Goal: Task Accomplishment & Management: Complete application form

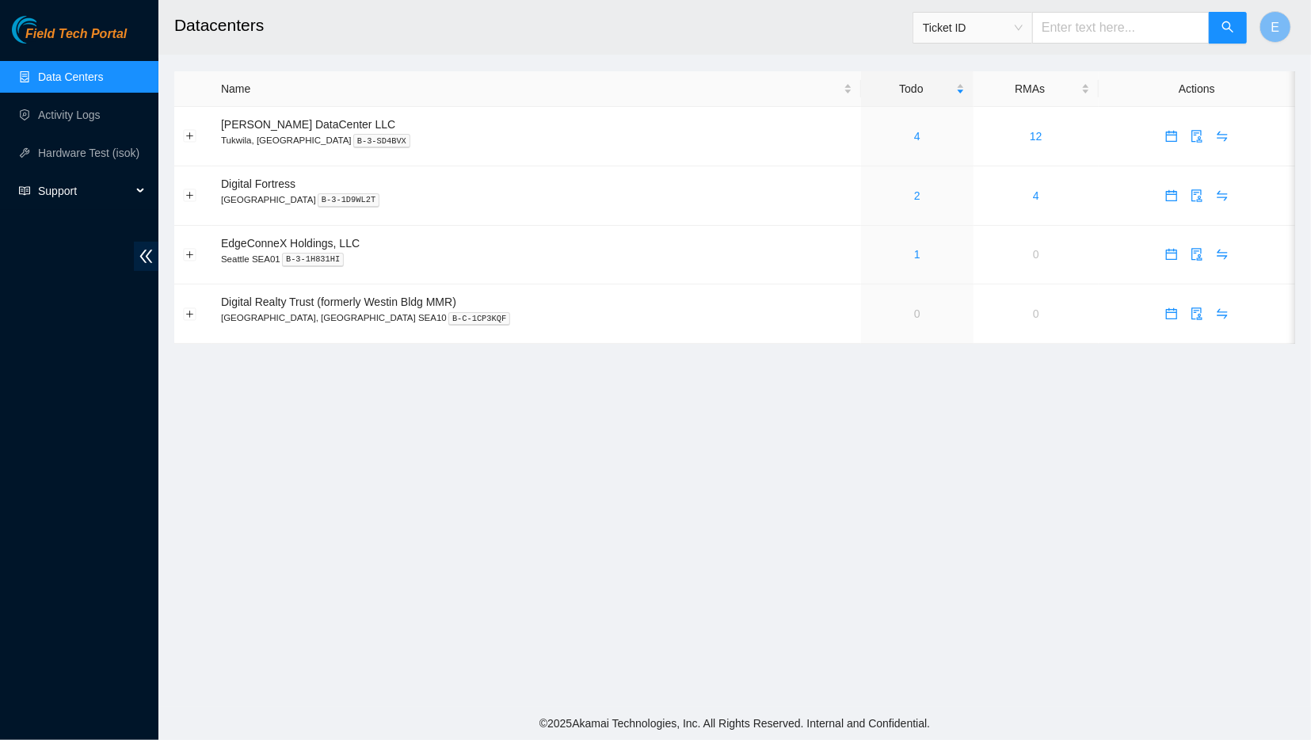
click at [139, 191] on icon at bounding box center [142, 191] width 8 height 0
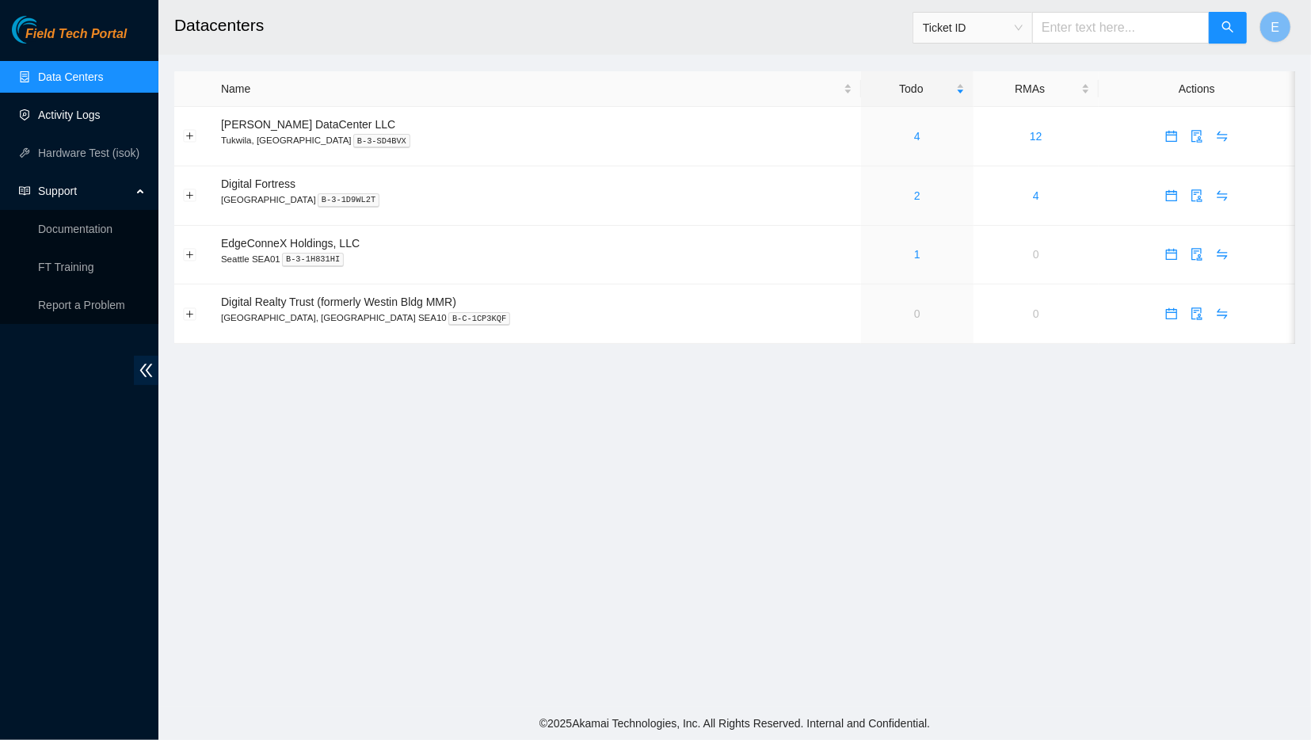
click at [84, 116] on link "Activity Logs" at bounding box center [69, 115] width 63 height 13
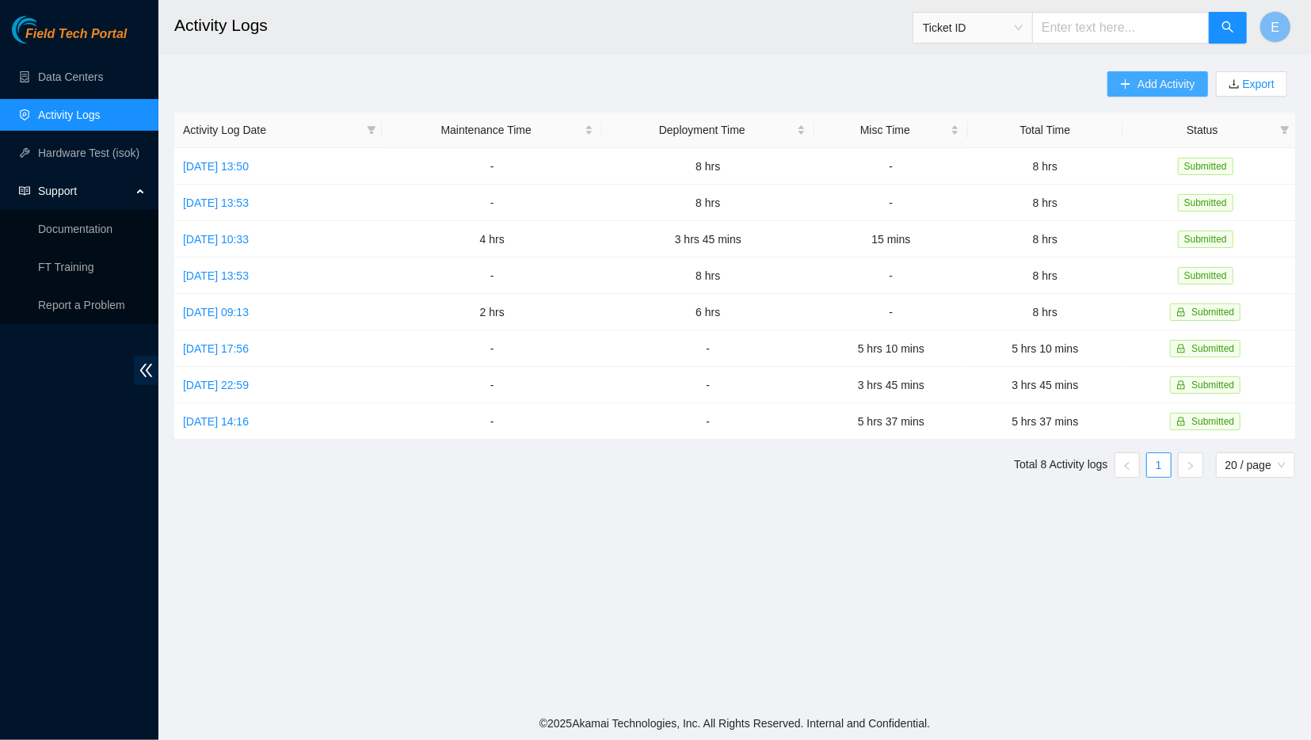
click at [1139, 86] on span "Add Activity" at bounding box center [1166, 83] width 57 height 17
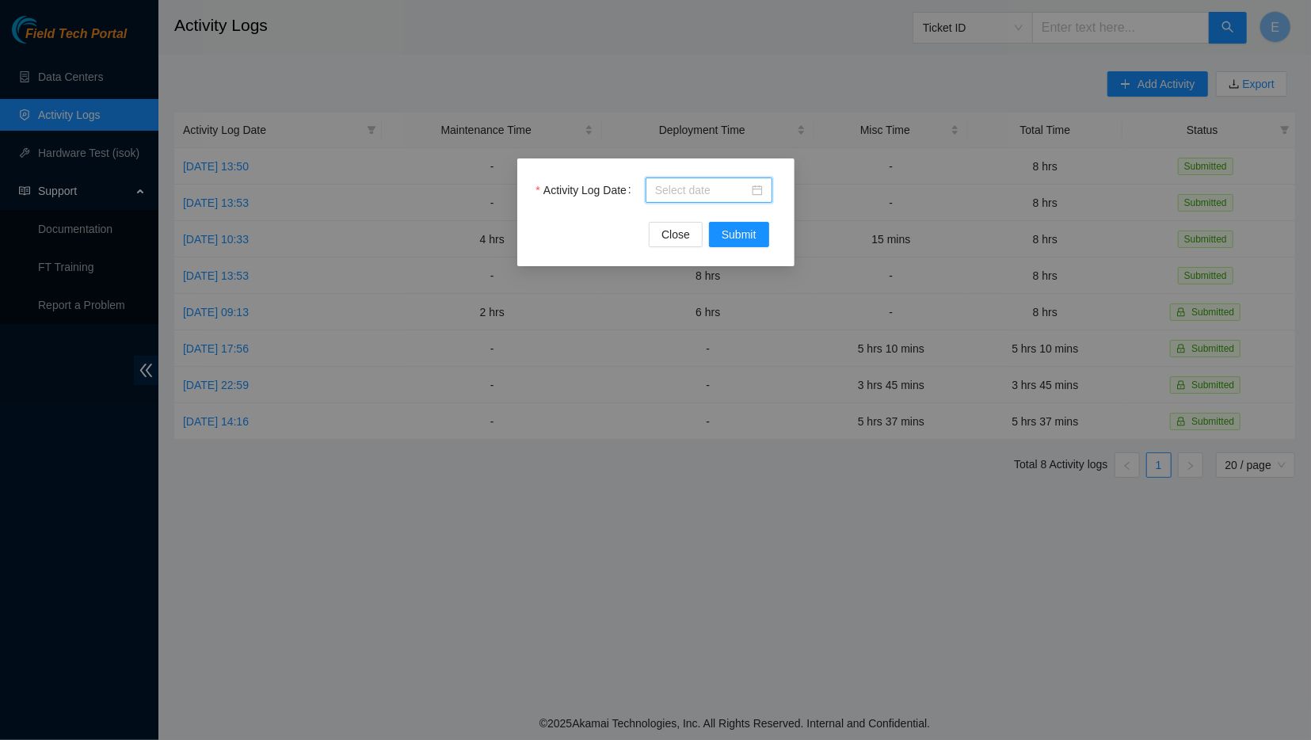
click at [699, 186] on input "Activity Log Date" at bounding box center [701, 189] width 93 height 17
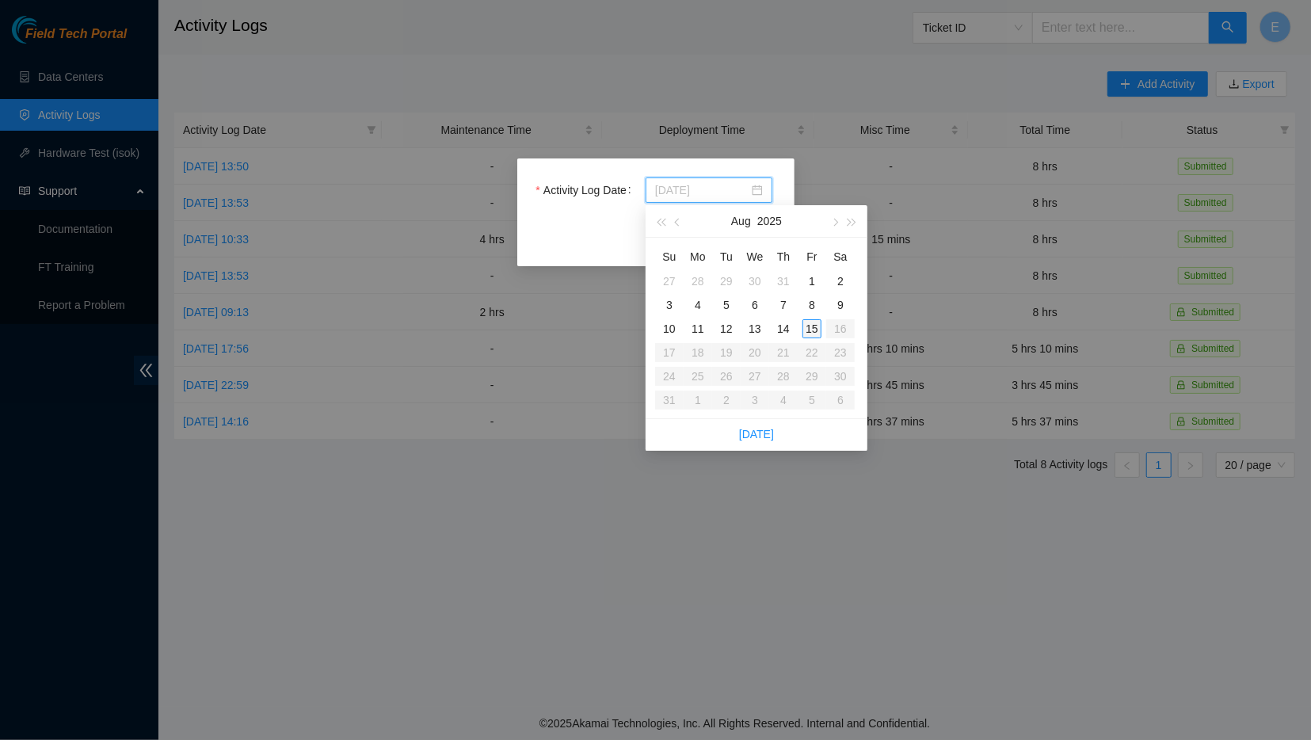
type input "[DATE]"
click at [810, 329] on div "15" at bounding box center [811, 328] width 19 height 19
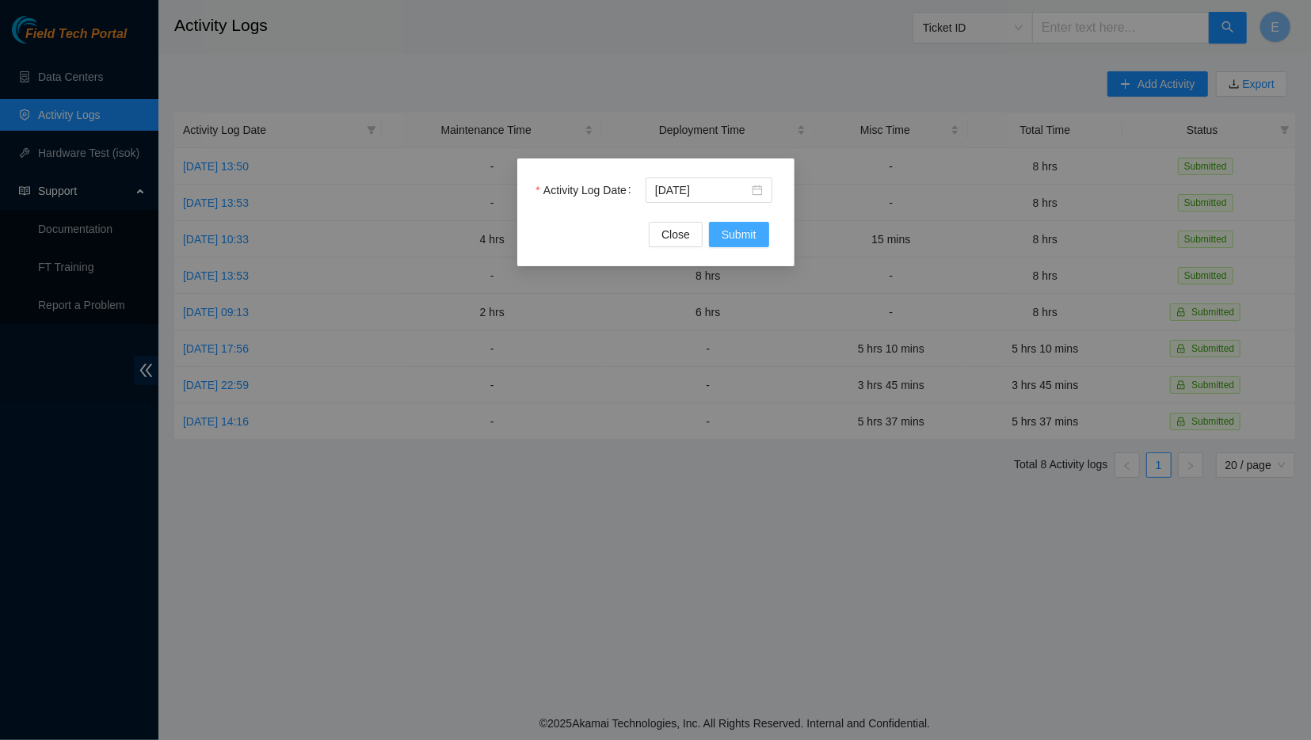
click at [742, 234] on span "Submit" at bounding box center [739, 234] width 35 height 17
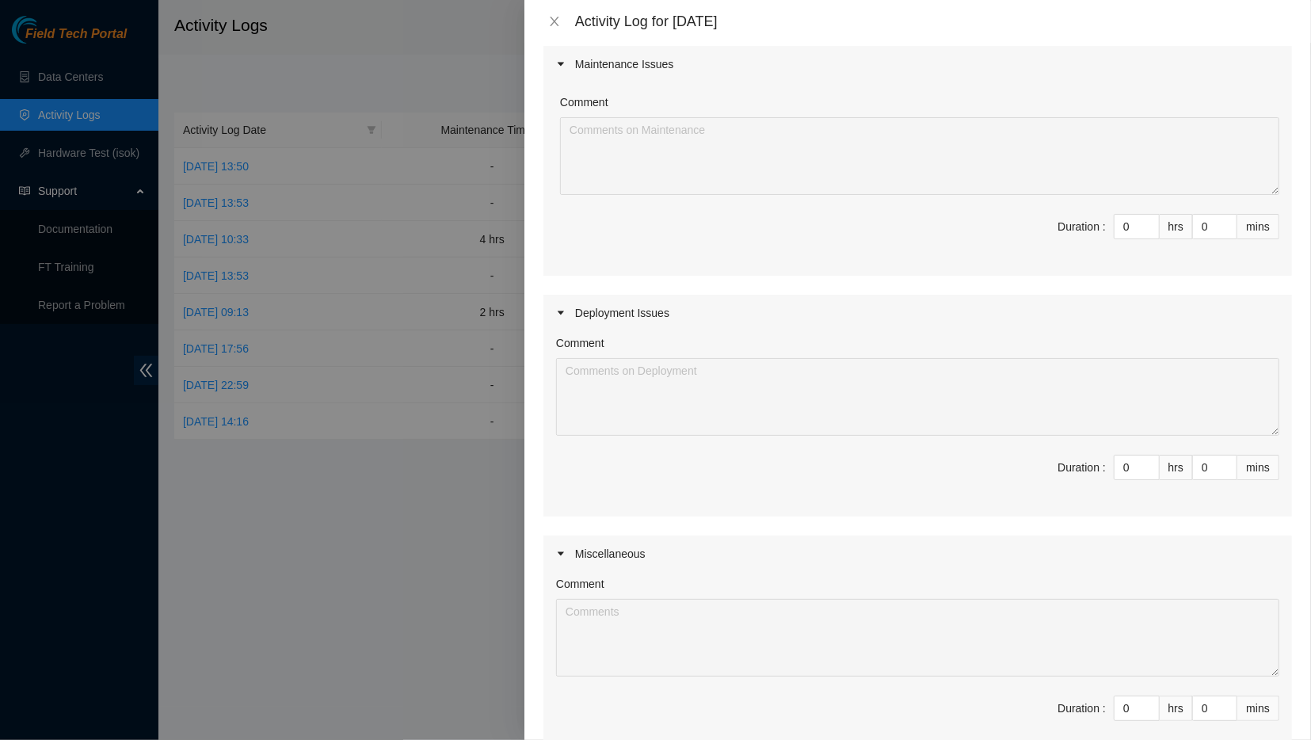
scroll to position [144, 0]
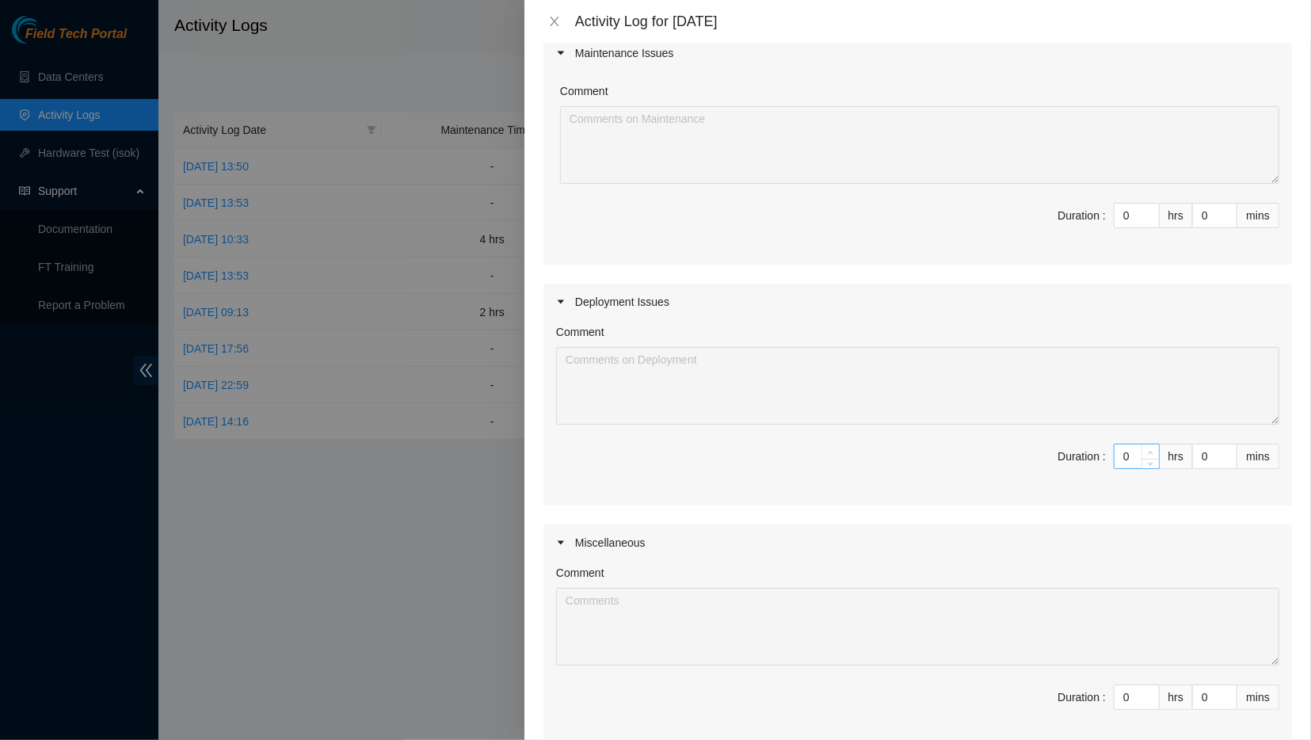
type input "1"
click at [1147, 451] on span "Increase Value" at bounding box center [1149, 451] width 17 height 14
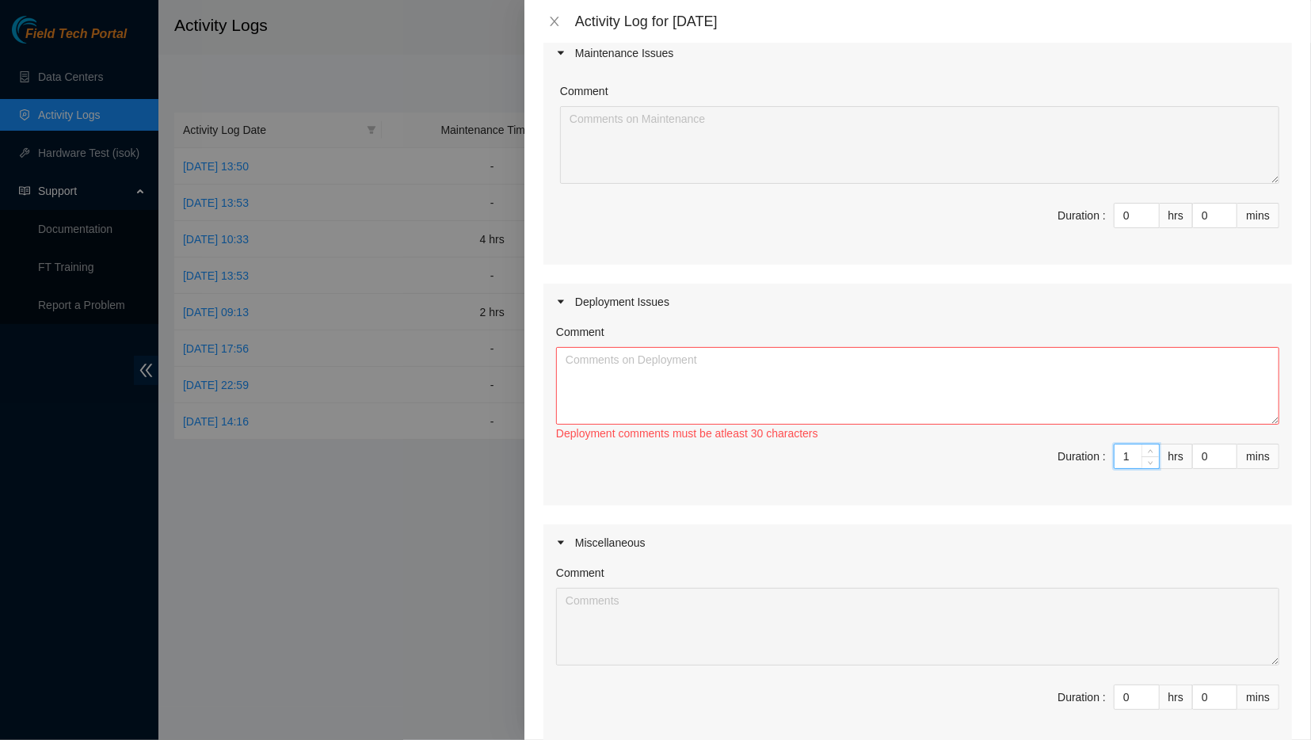
drag, startPoint x: 1134, startPoint y: 455, endPoint x: 1099, endPoint y: 460, distance: 36.0
click at [1115, 460] on input "1" at bounding box center [1137, 456] width 44 height 24
type input "8"
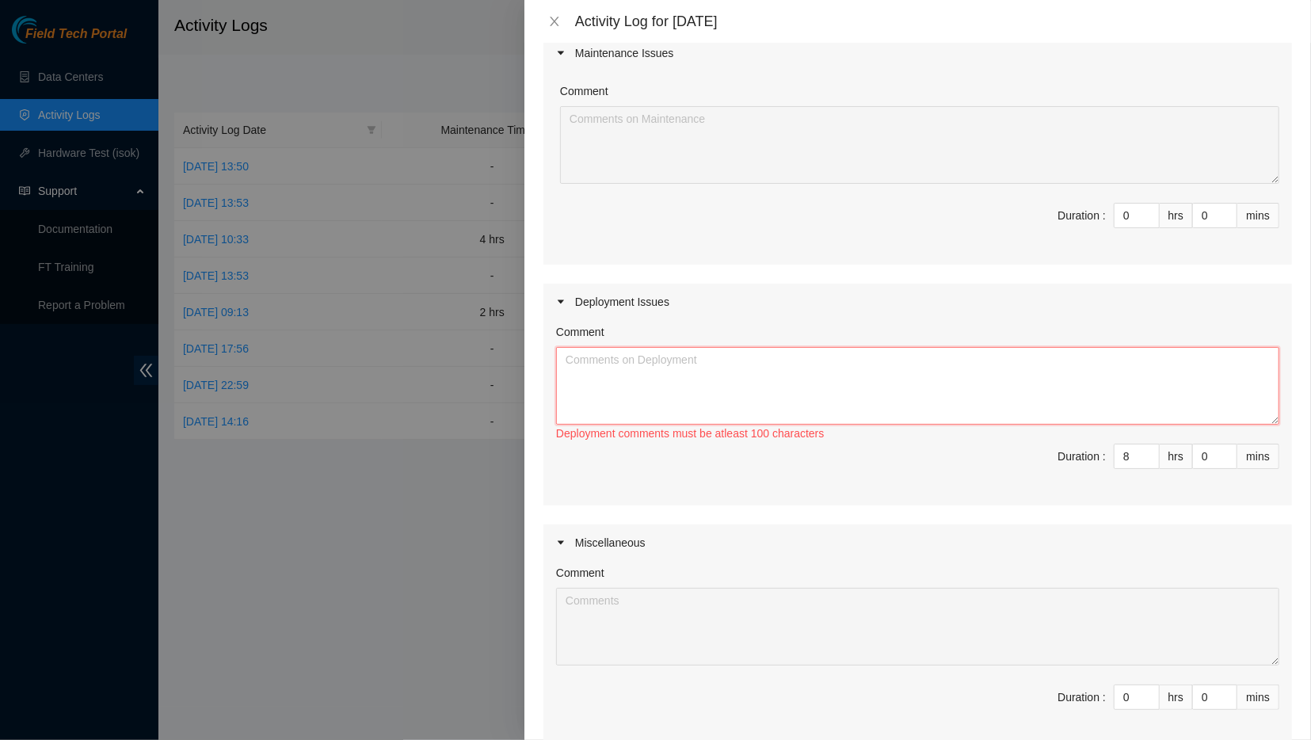
click at [1000, 394] on textarea "Comment" at bounding box center [917, 386] width 723 height 78
paste textarea "[PERSON_NAME] and I ([PERSON_NAME]) Labeled the following: pdu12210a-sea1 mgmt1…"
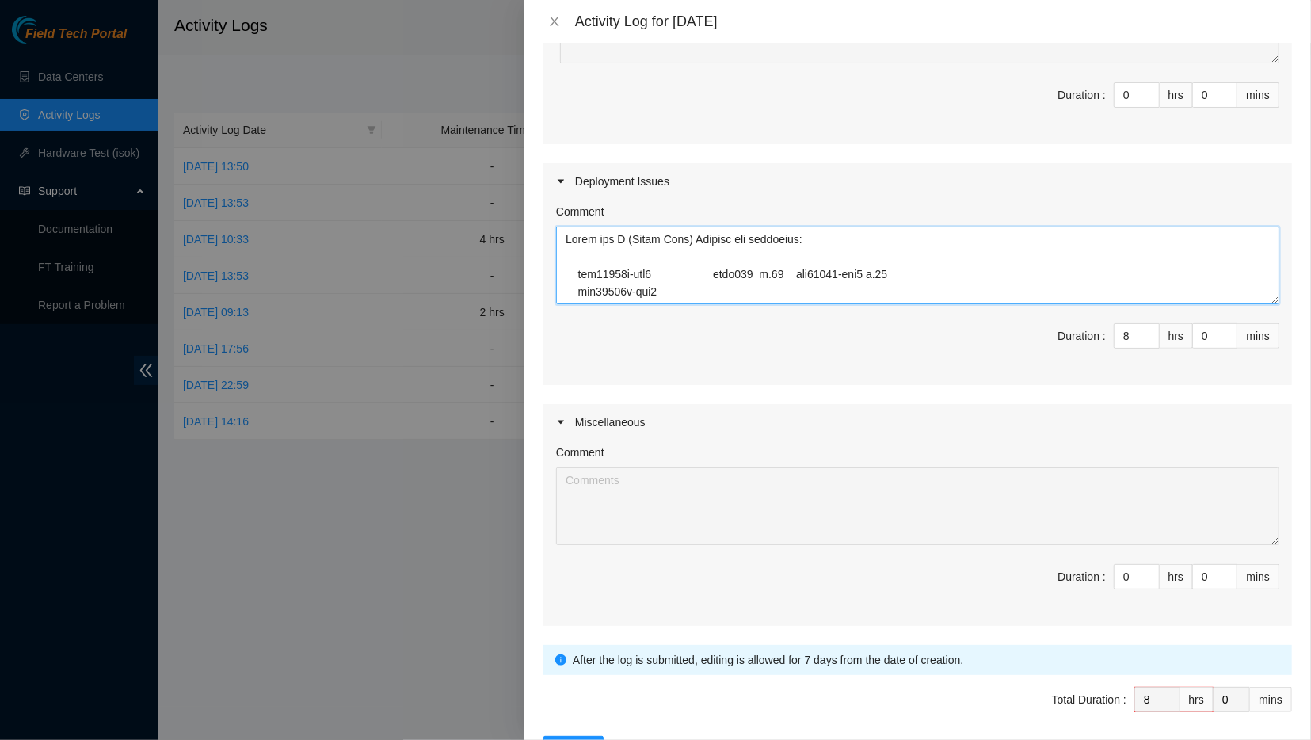
scroll to position [319, 0]
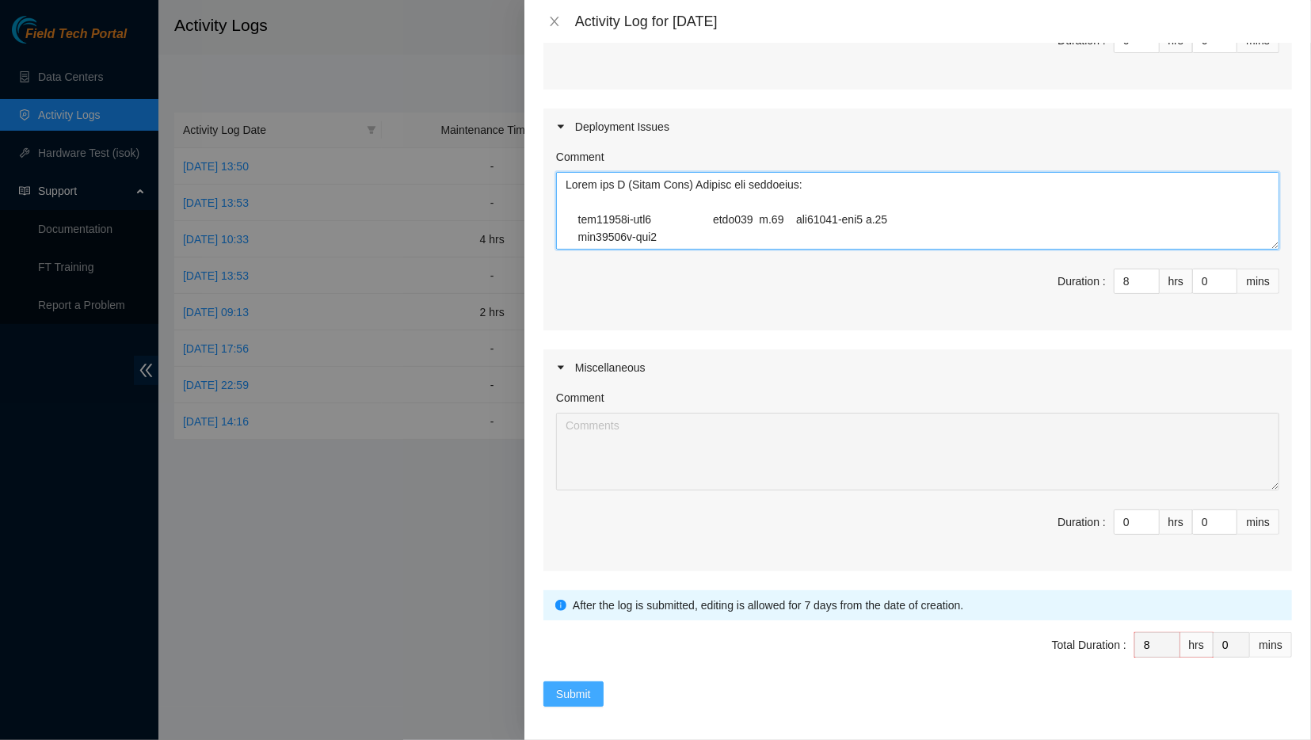
type textarea "[PERSON_NAME] and I ([PERSON_NAME]) Labeled the following: pdu12210a-sea1 mgmt1…"
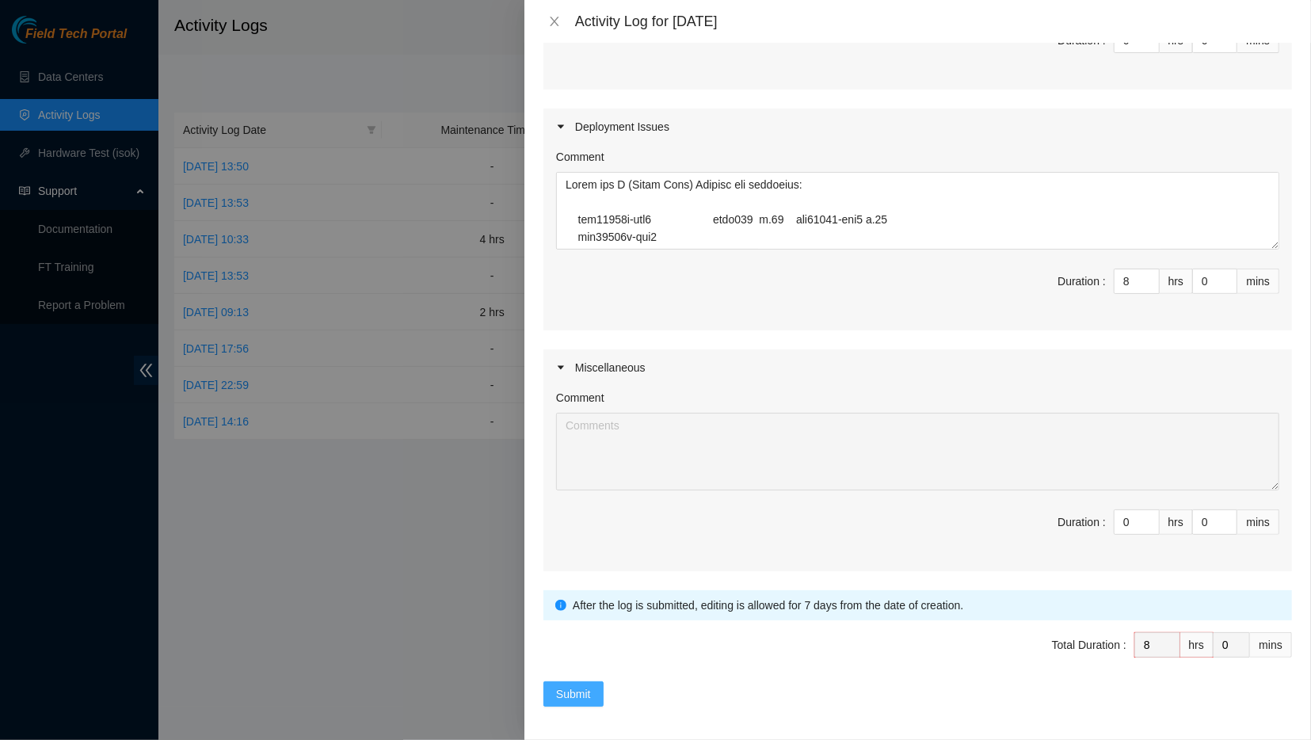
click at [562, 689] on span "Submit" at bounding box center [573, 693] width 35 height 17
